Goal: Check status: Check status

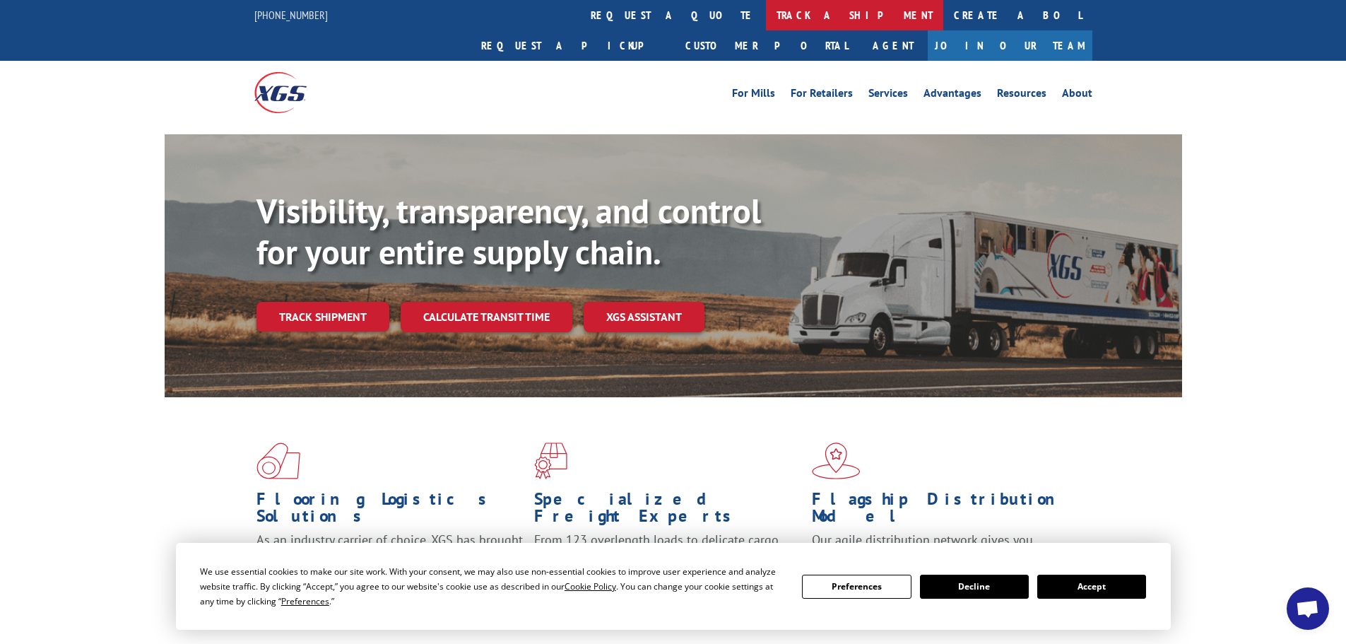
click at [766, 8] on link "track a shipment" at bounding box center [854, 15] width 177 height 30
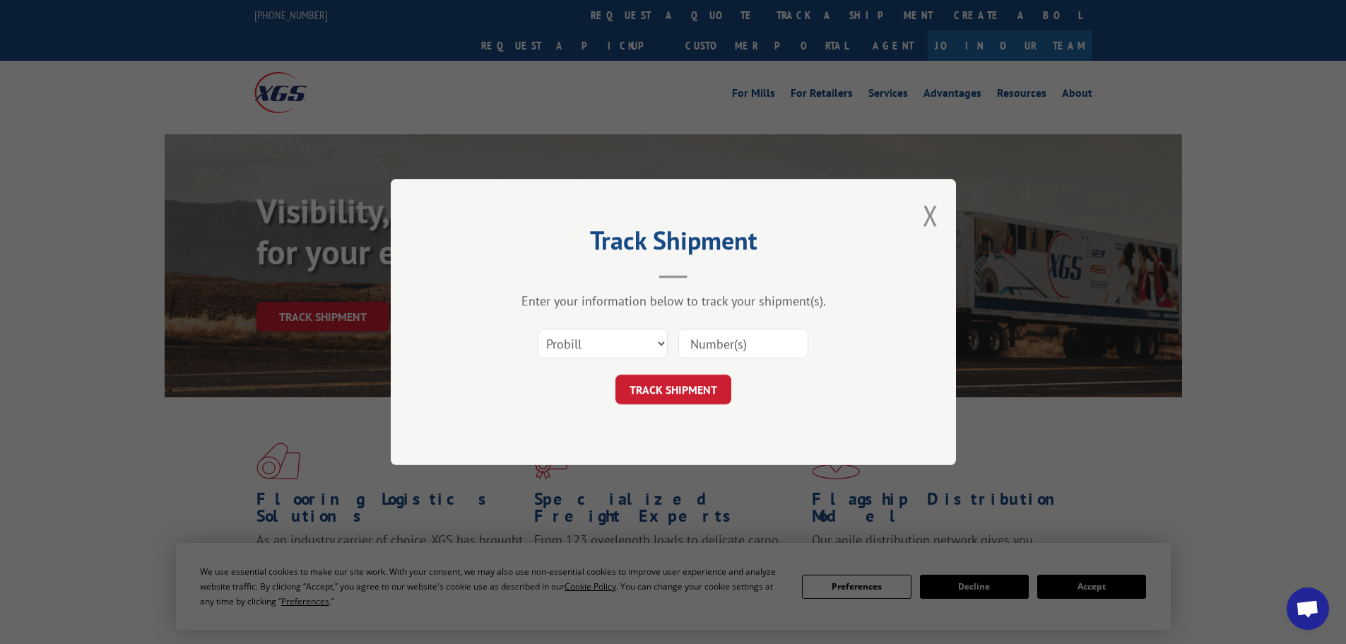
click at [586, 327] on div "Select category... Probill BOL PO" at bounding box center [603, 343] width 129 height 33
click at [582, 339] on select "Select category... Probill BOL PO" at bounding box center [603, 344] width 130 height 30
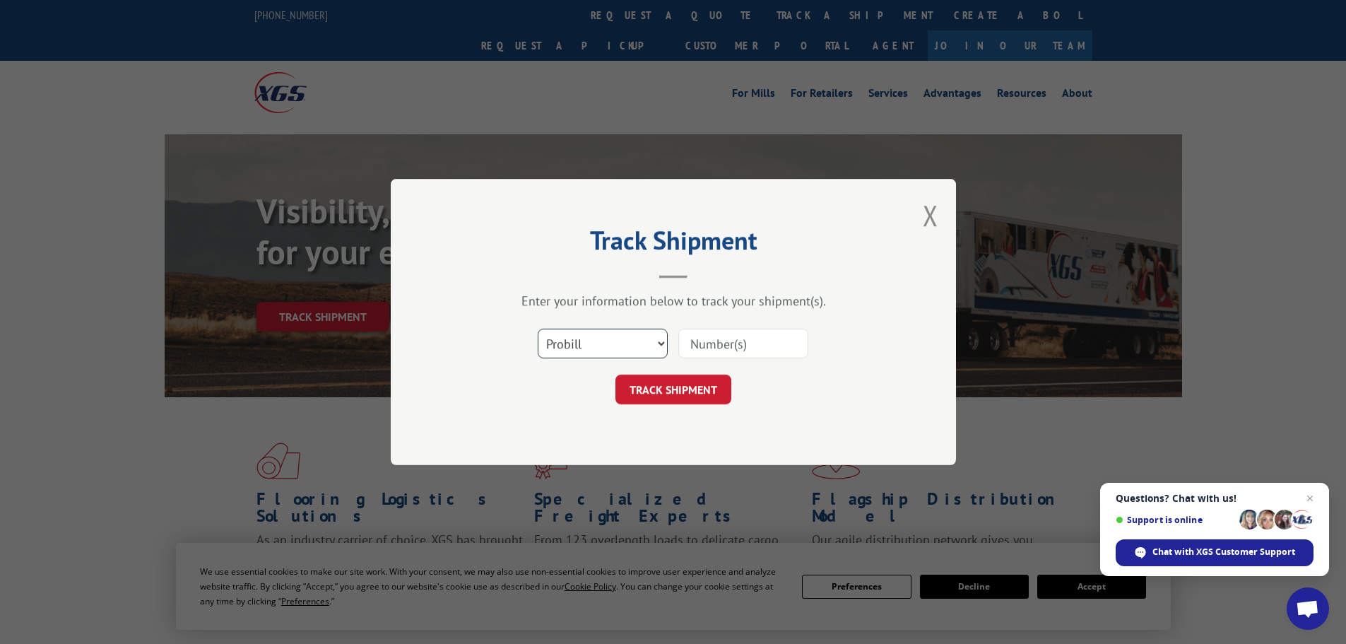
select select "po"
click at [538, 329] on select "Select category... Probill BOL PO" at bounding box center [603, 344] width 130 height 30
click at [690, 355] on input at bounding box center [743, 344] width 130 height 30
paste input "20542451"
type input "20542451"
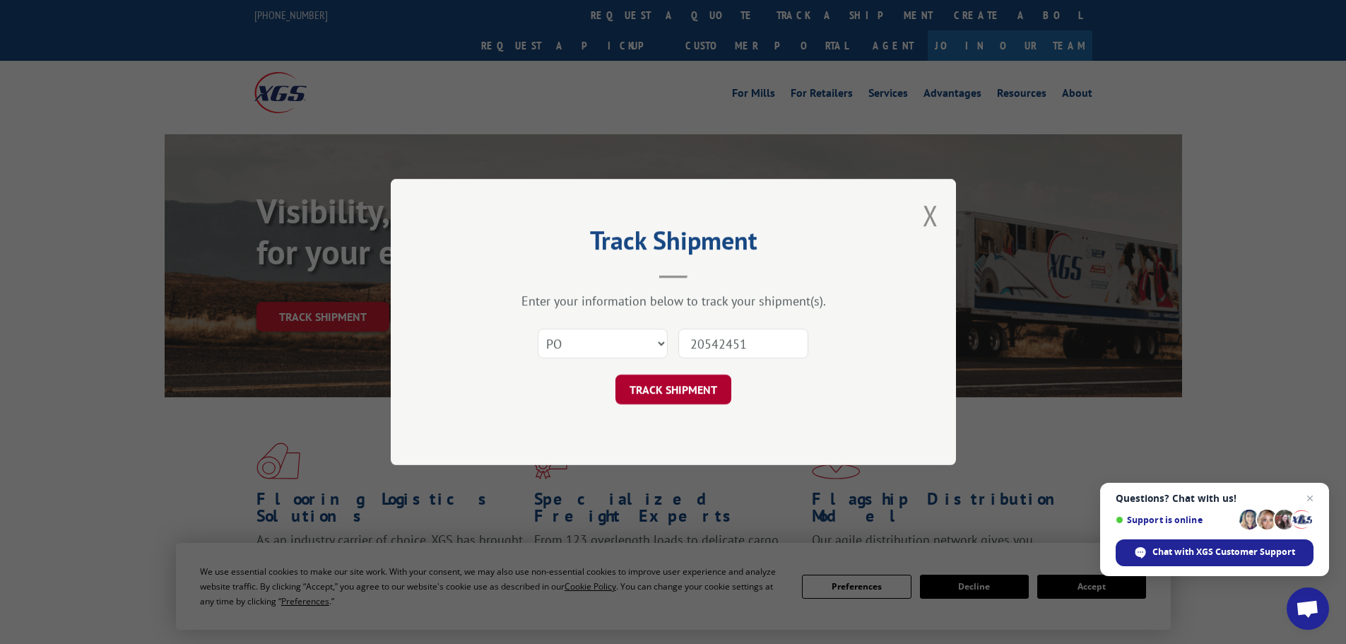
click at [695, 384] on button "TRACK SHIPMENT" at bounding box center [674, 390] width 116 height 30
